Goal: Task Accomplishment & Management: Manage account settings

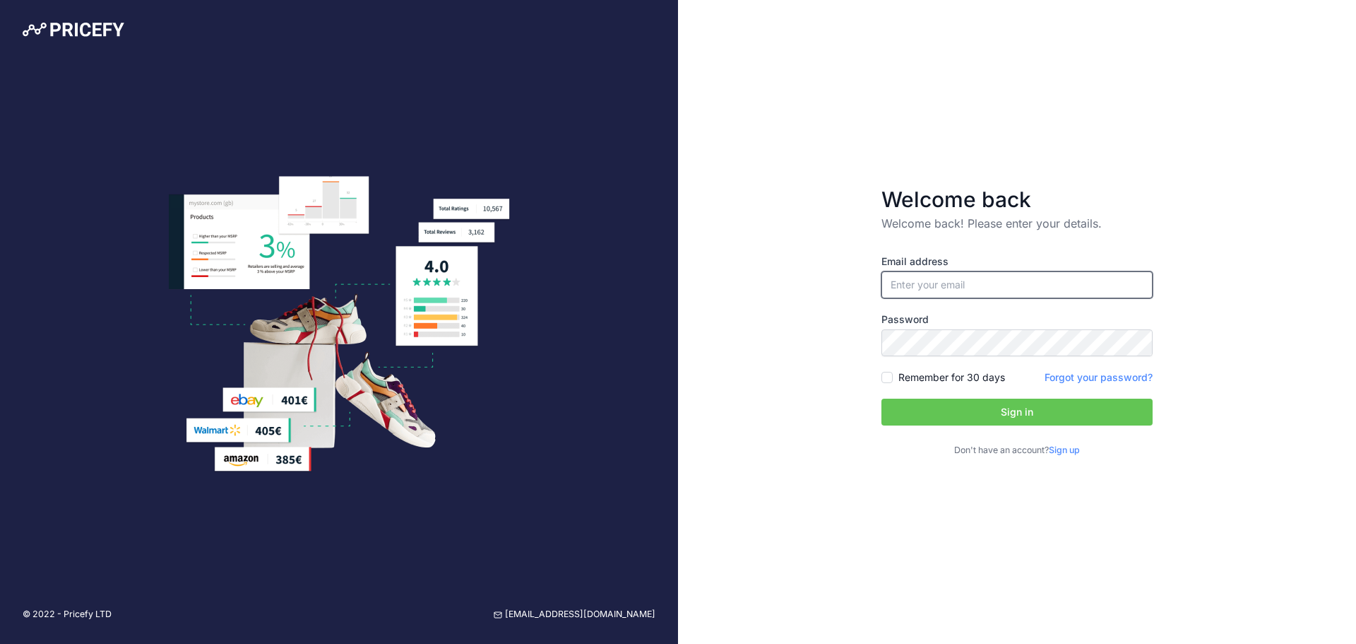
type input "[EMAIL_ADDRESS][DOMAIN_NAME]"
click at [968, 405] on button "Sign in" at bounding box center [1017, 411] width 271 height 27
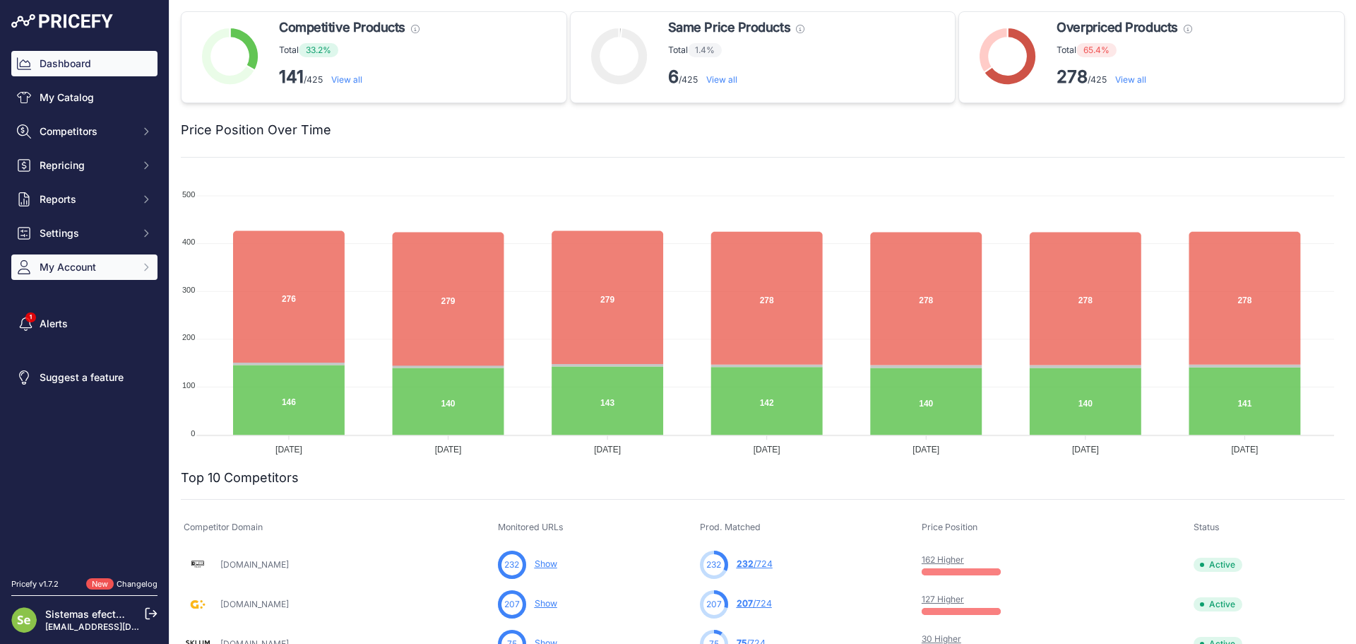
click at [96, 256] on button "My Account" at bounding box center [84, 266] width 146 height 25
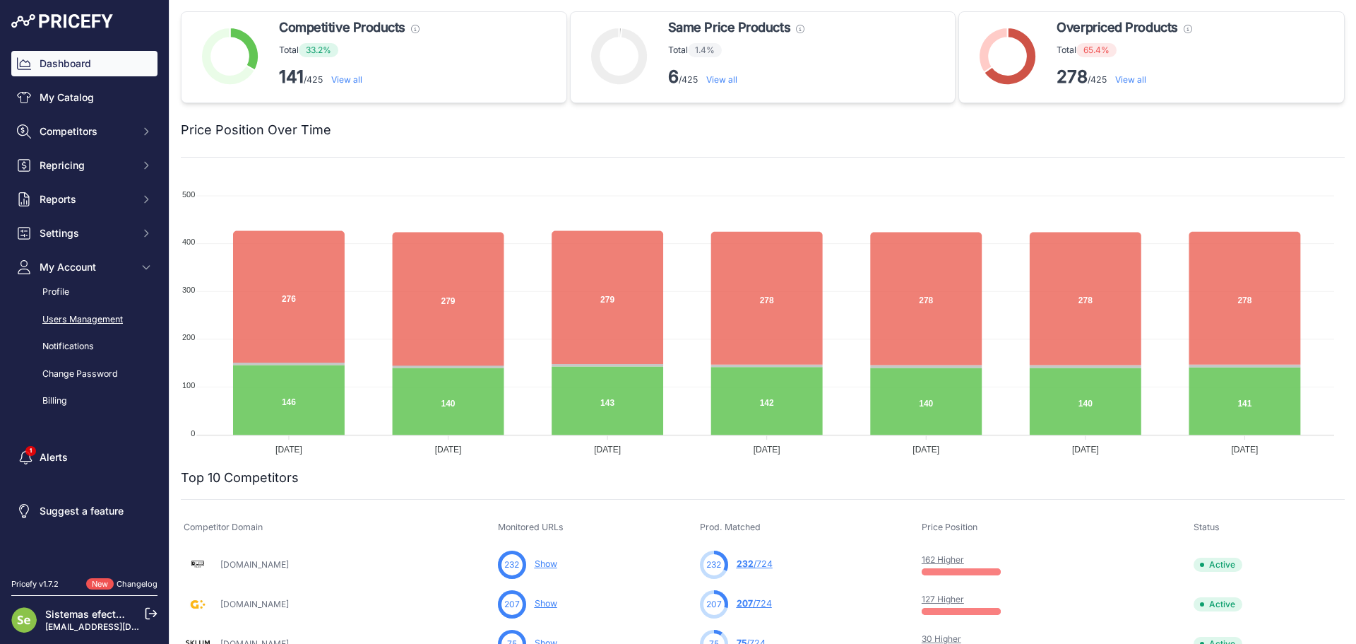
click at [115, 323] on link "Users Management" at bounding box center [84, 319] width 146 height 25
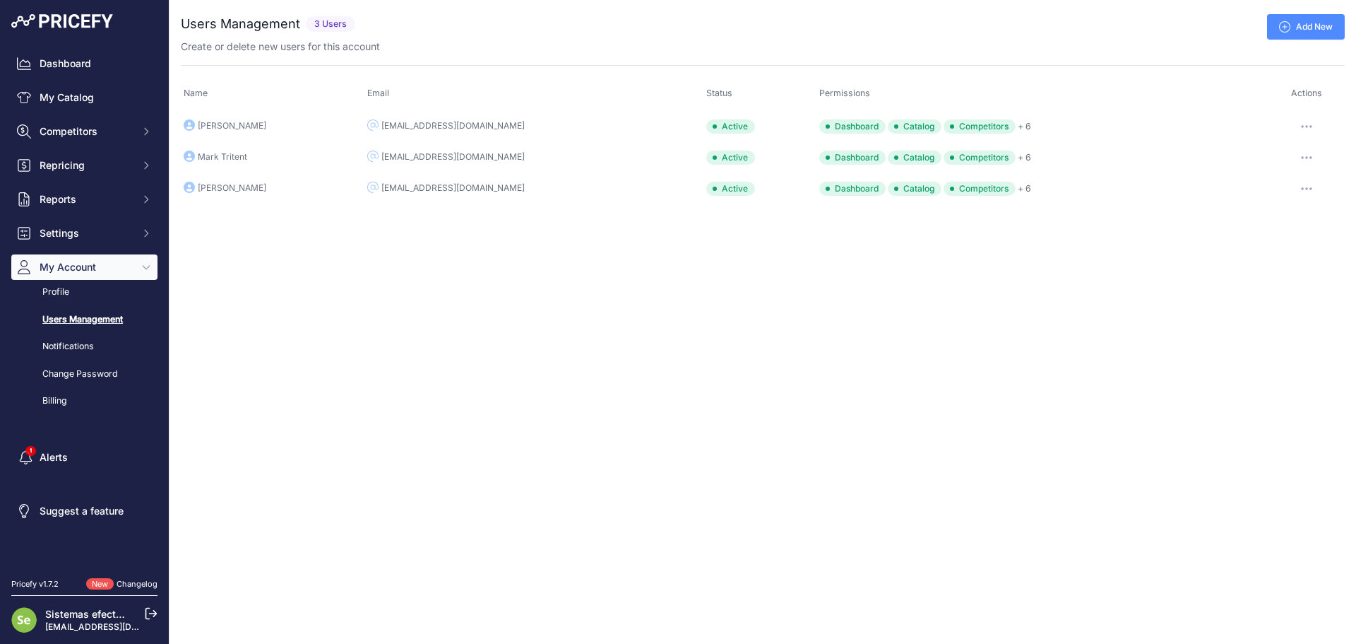
click at [1307, 27] on link "Add New" at bounding box center [1306, 26] width 78 height 25
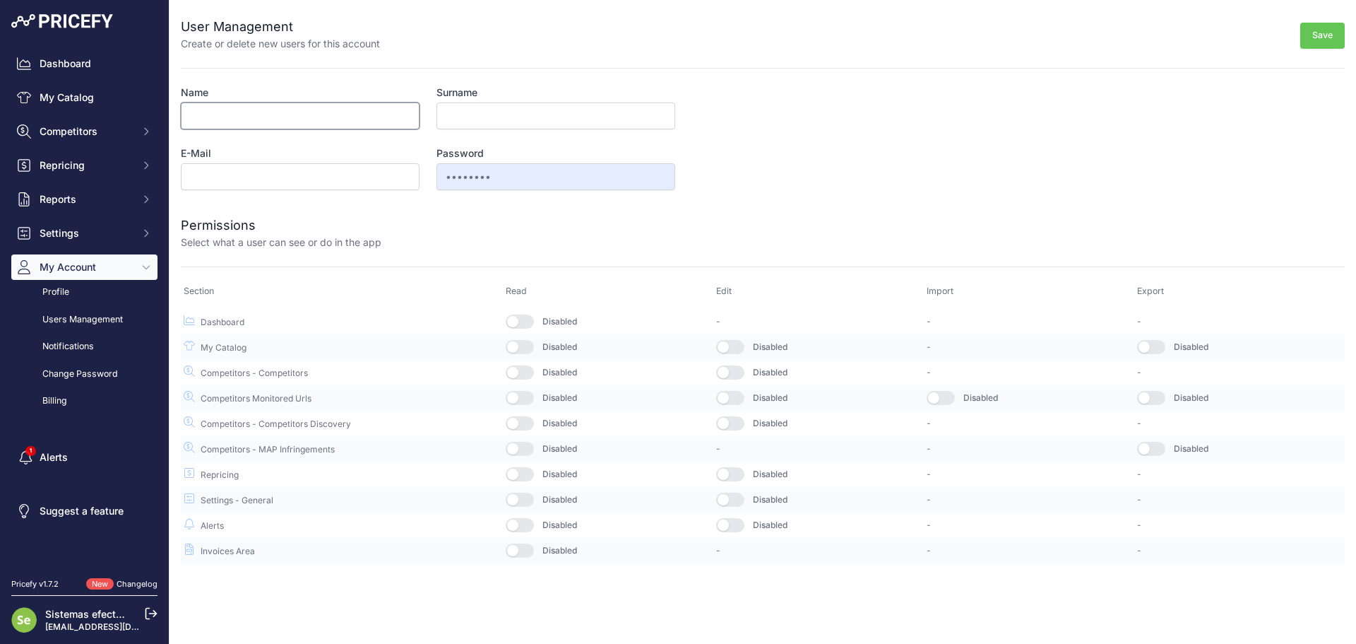
click at [351, 117] on input "Name" at bounding box center [300, 115] width 239 height 27
type input "Marc"
type input "Titrent"
paste input "mtitrent@ledkia.com"
click at [228, 174] on input "mtitrent@ledkia.com" at bounding box center [300, 176] width 239 height 27
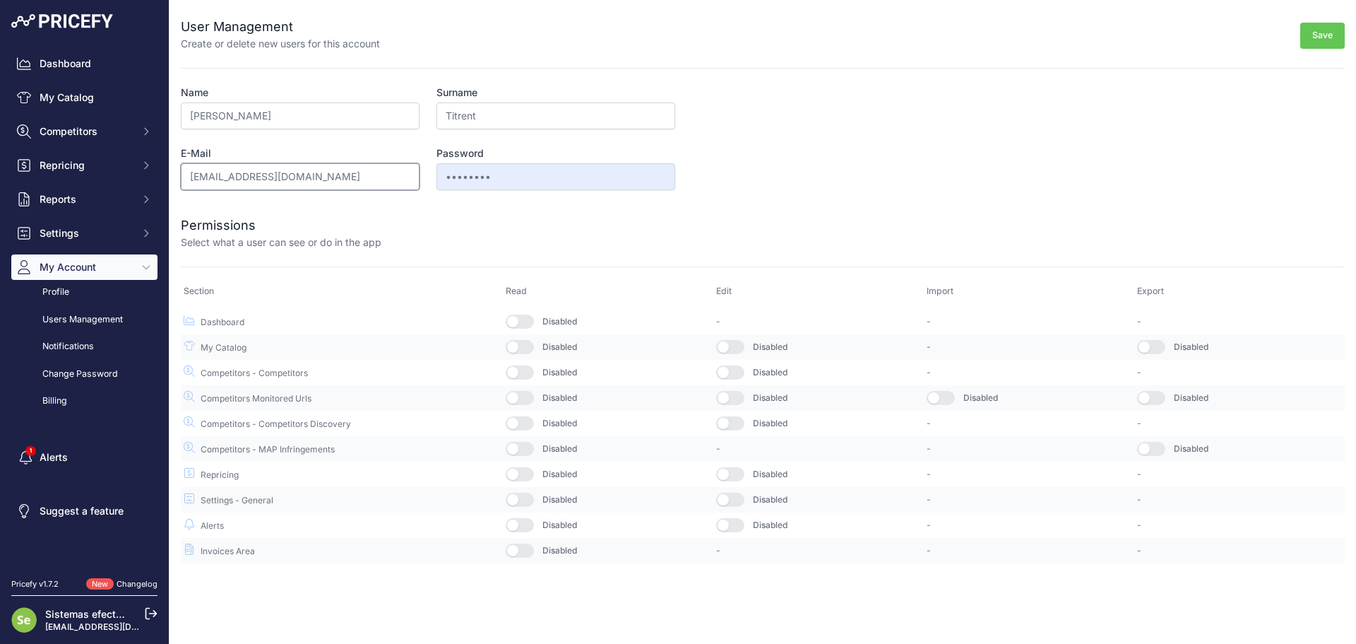
type input "[EMAIL_ADDRESS][DOMAIN_NAME]"
click at [532, 317] on button "button" at bounding box center [520, 321] width 28 height 14
click at [525, 350] on button "button" at bounding box center [520, 347] width 28 height 14
click at [524, 367] on button "button" at bounding box center [520, 372] width 28 height 14
click at [526, 394] on button "button" at bounding box center [520, 398] width 28 height 14
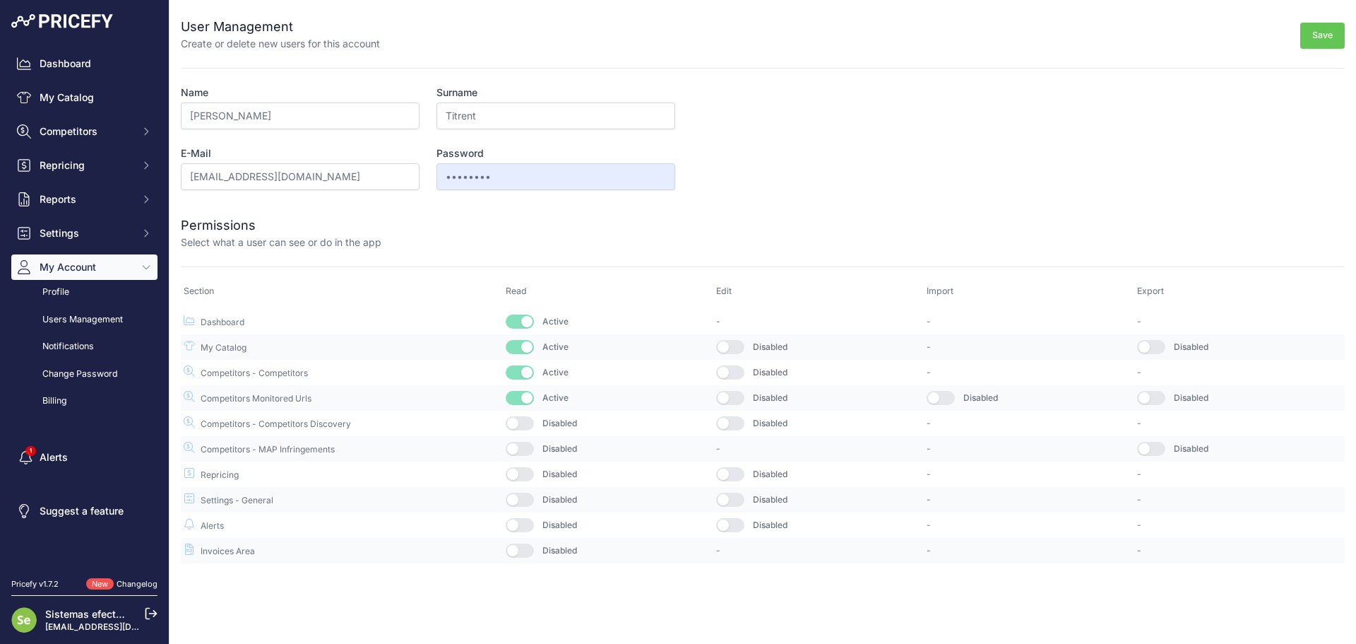
click at [523, 414] on td "Disabled" at bounding box center [608, 422] width 210 height 25
click at [523, 418] on button "button" at bounding box center [520, 423] width 28 height 14
click at [525, 456] on td "Disabled" at bounding box center [608, 448] width 210 height 25
click at [528, 455] on button "button" at bounding box center [520, 448] width 28 height 14
click at [526, 475] on button "button" at bounding box center [520, 474] width 28 height 14
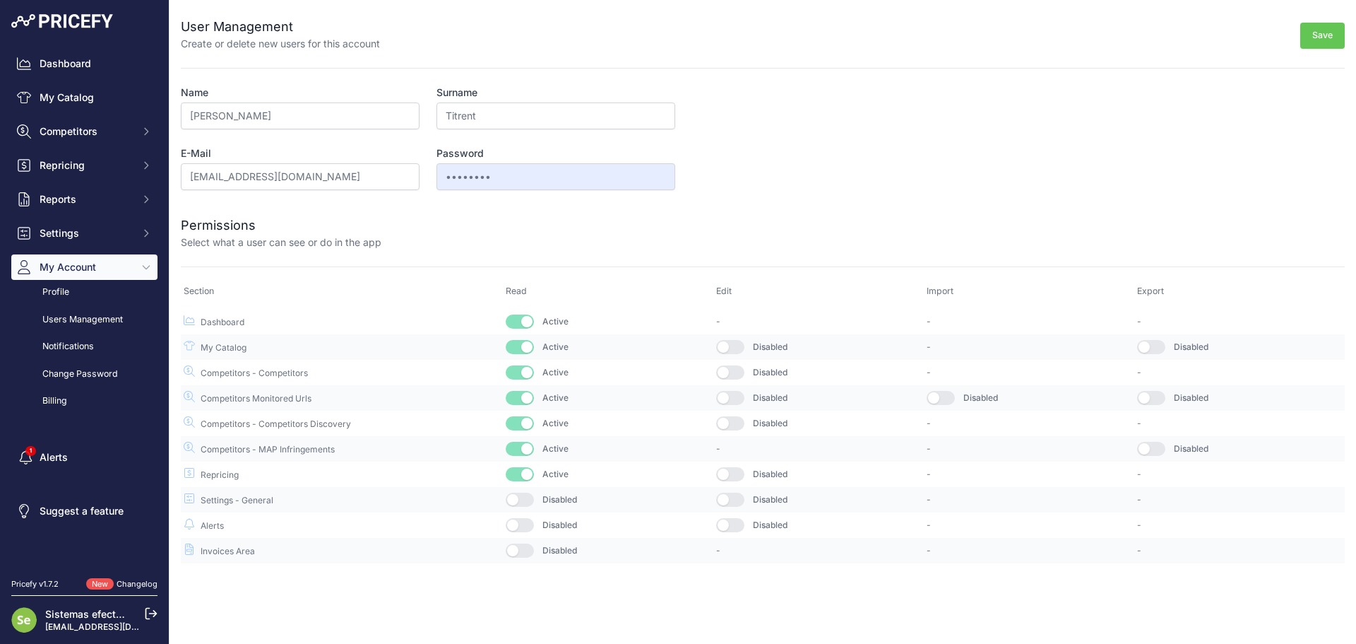
click at [521, 506] on td "Disabled" at bounding box center [608, 499] width 210 height 25
click at [524, 497] on button "button" at bounding box center [520, 499] width 28 height 14
click at [524, 525] on button "button" at bounding box center [520, 525] width 28 height 14
click at [1157, 343] on button "button" at bounding box center [1151, 347] width 28 height 14
click at [1154, 396] on button "button" at bounding box center [1151, 398] width 28 height 14
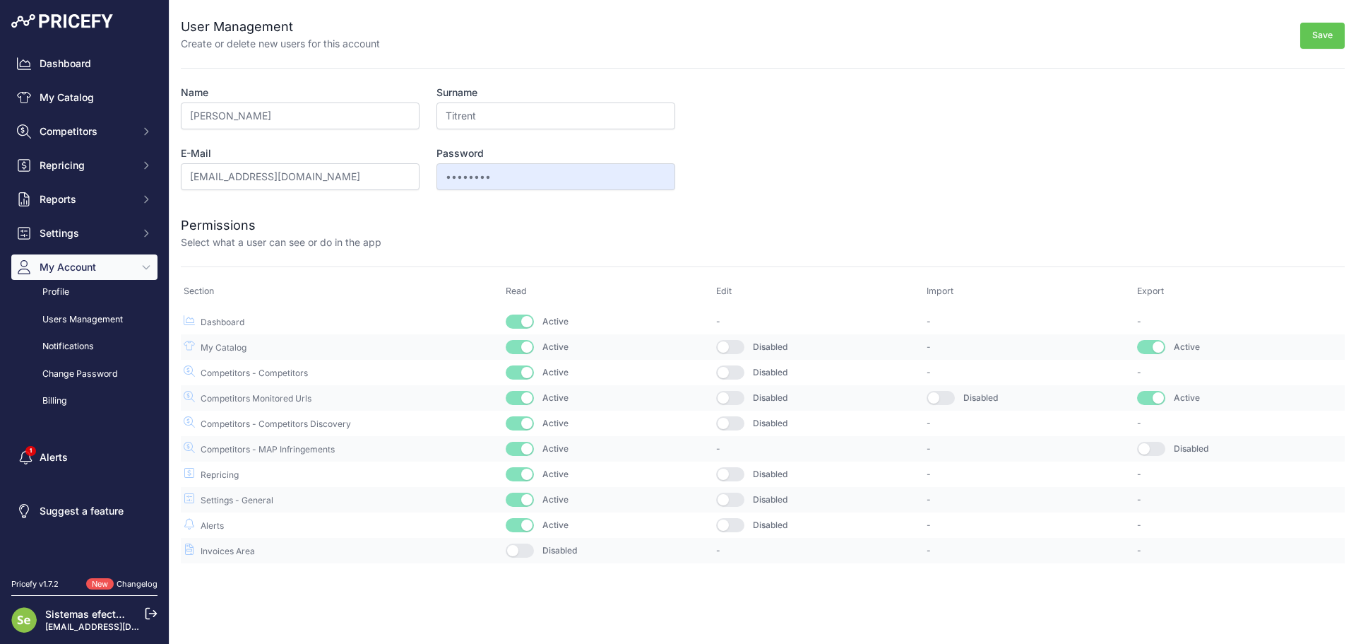
click at [1153, 445] on button "button" at bounding box center [1151, 448] width 28 height 14
click at [1326, 34] on button "Save" at bounding box center [1322, 36] width 45 height 26
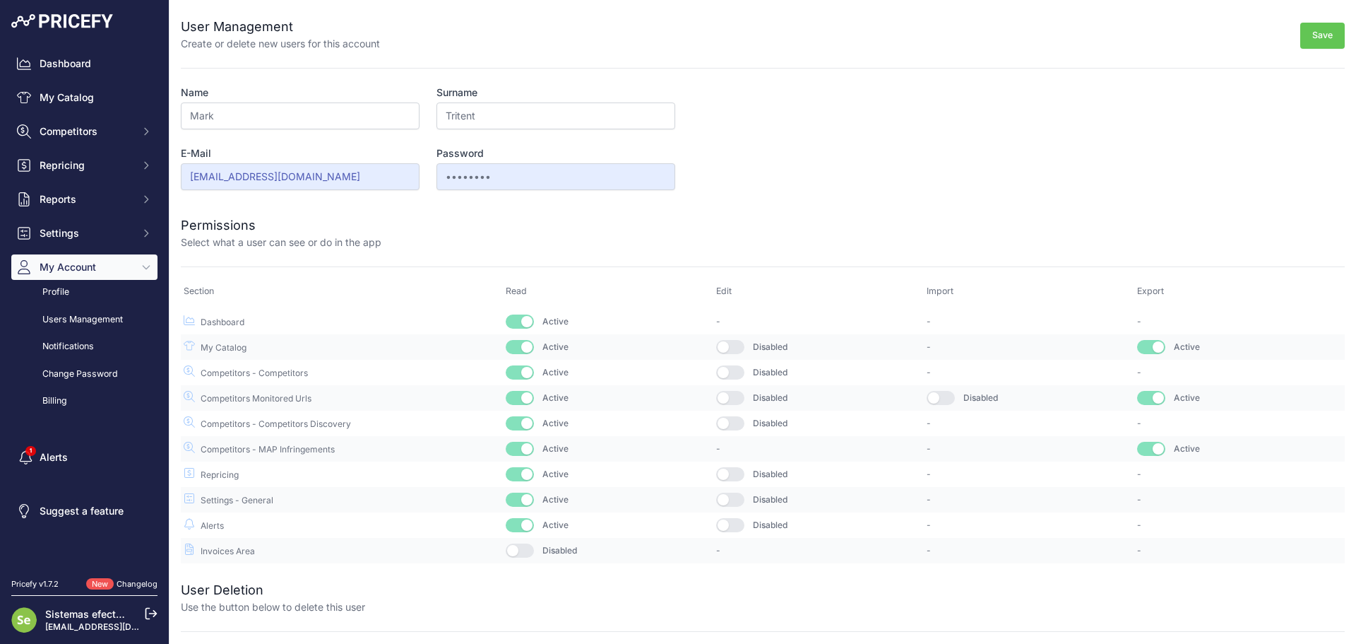
scroll to position [5, 0]
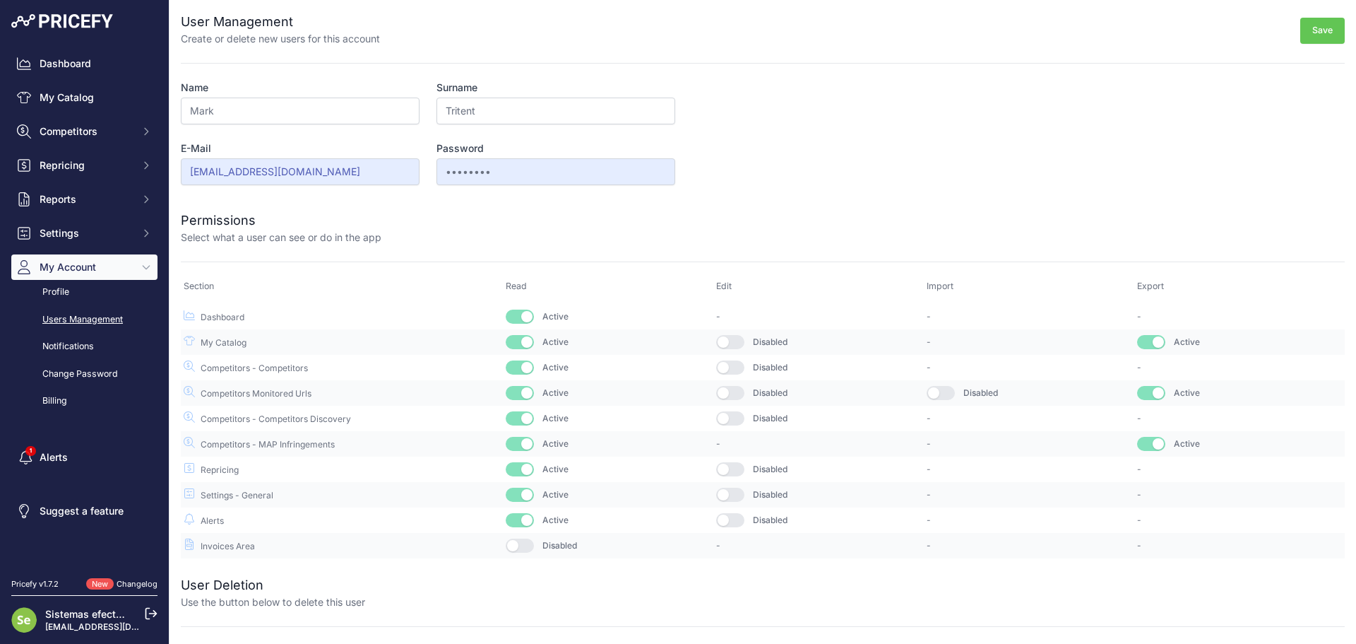
click at [78, 324] on link "Users Management" at bounding box center [84, 319] width 146 height 25
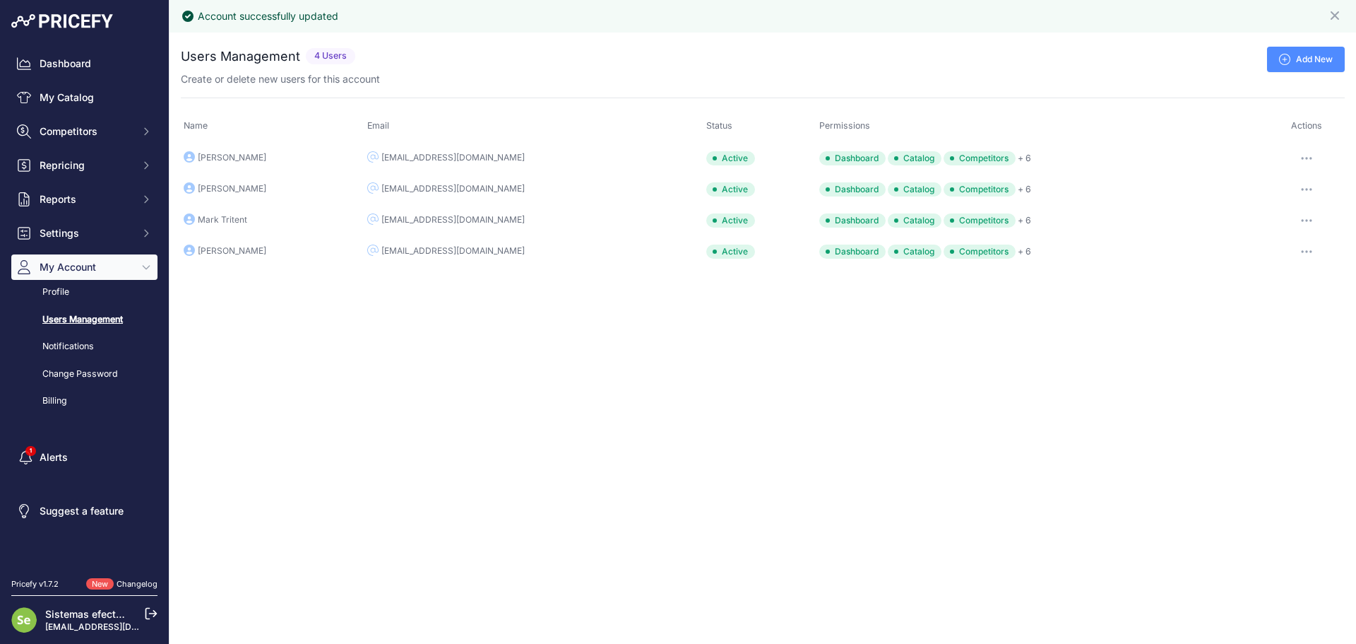
click at [1303, 156] on button "button" at bounding box center [1307, 158] width 28 height 20
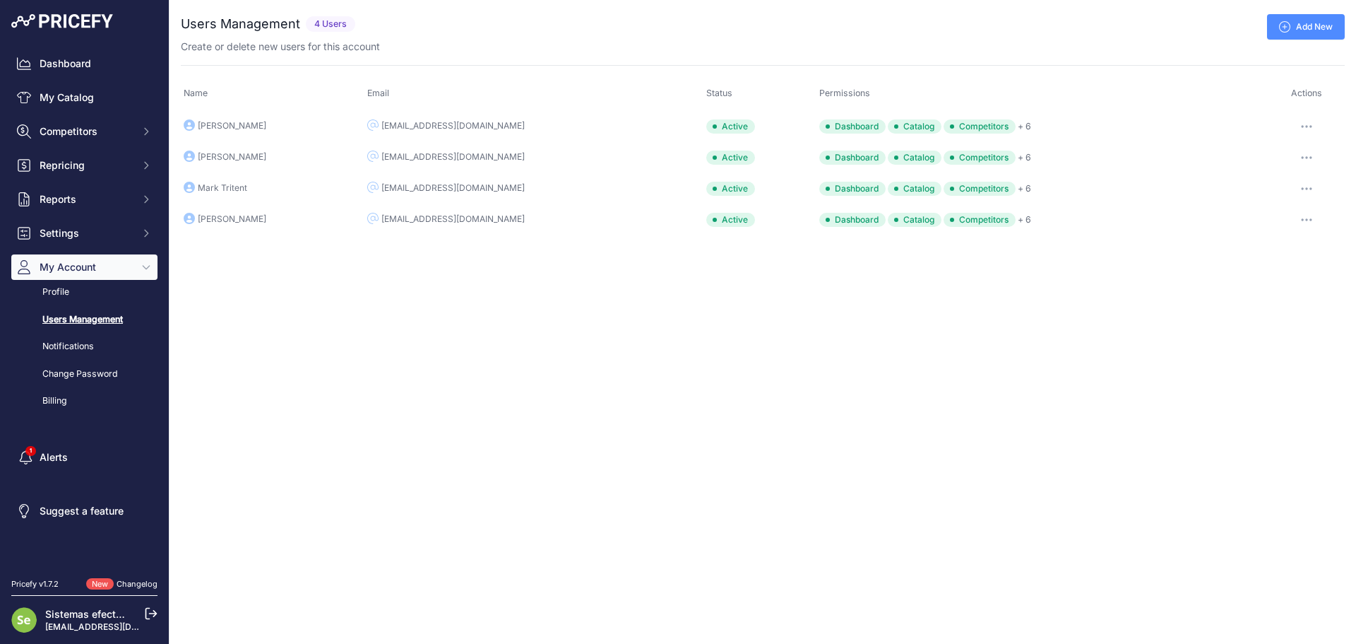
click at [1301, 125] on icon "button" at bounding box center [1306, 126] width 11 height 3
click at [1285, 186] on button "Re-send inviation email" at bounding box center [1297, 184] width 90 height 34
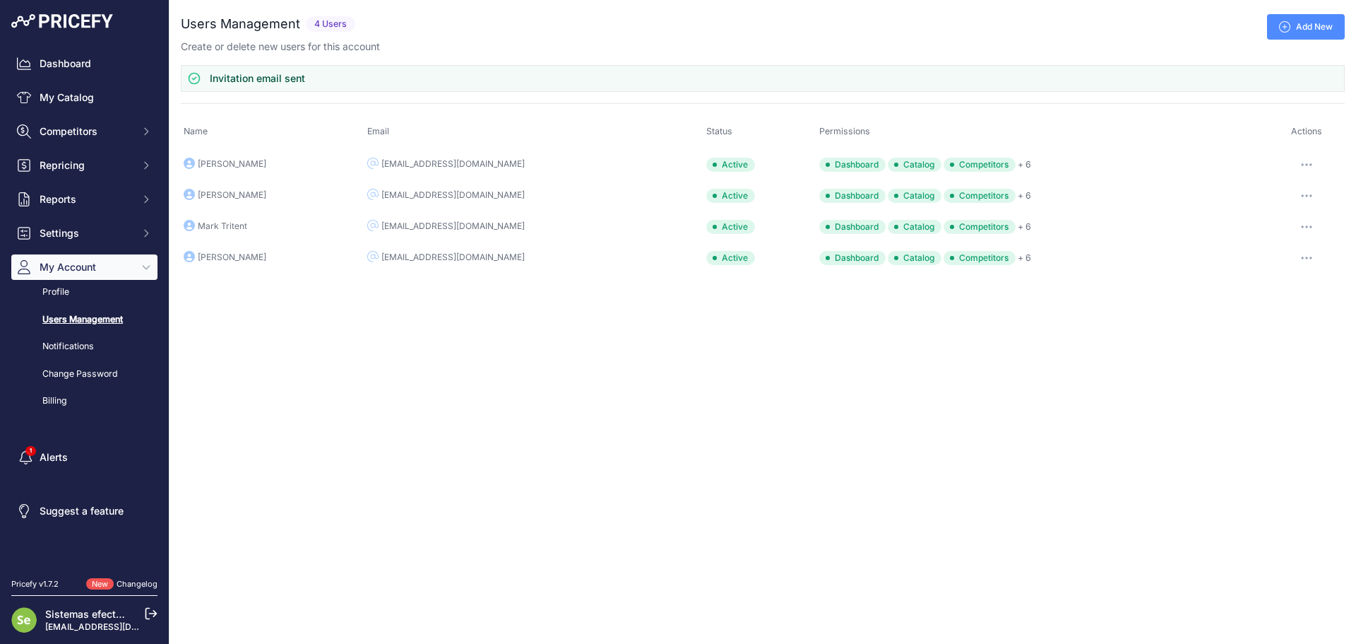
drag, startPoint x: 469, startPoint y: 165, endPoint x: 374, endPoint y: 167, distance: 95.4
click at [374, 167] on td "[EMAIL_ADDRESS][DOMAIN_NAME]" at bounding box center [533, 164] width 339 height 32
copy div "[EMAIL_ADDRESS][DOMAIN_NAME]"
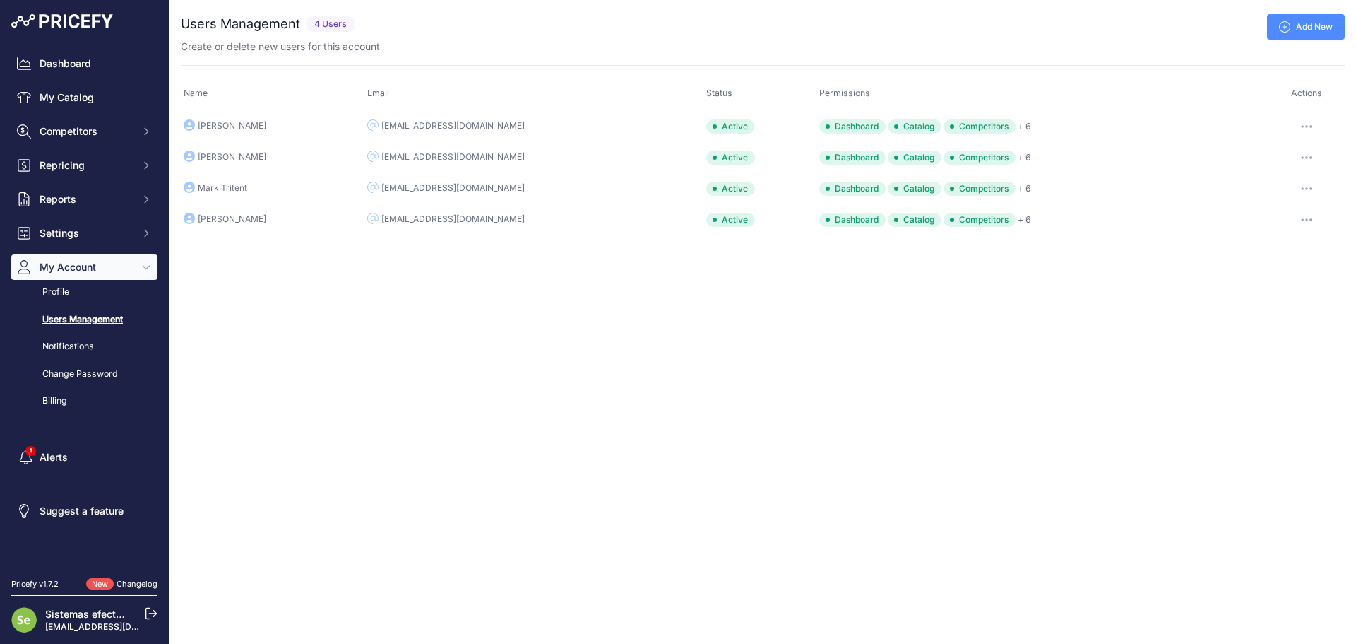
click at [427, 305] on div "Close You are not connected to the internet. ..." at bounding box center [763, 322] width 1187 height 644
